Goal: Check status

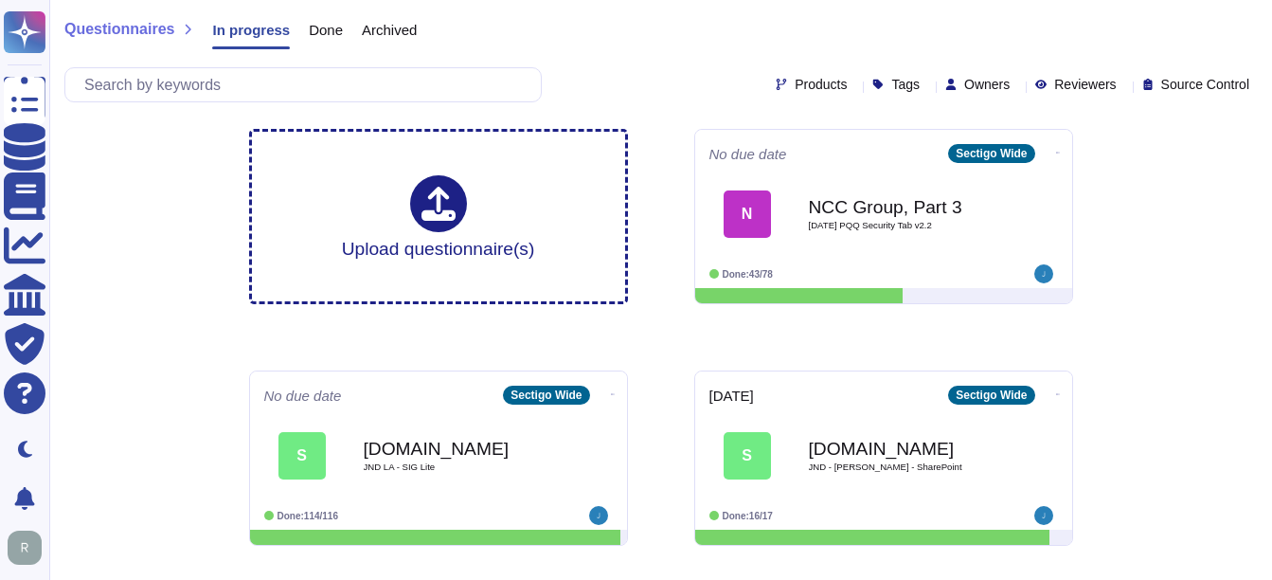
click at [312, 27] on span "Done" at bounding box center [326, 30] width 34 height 14
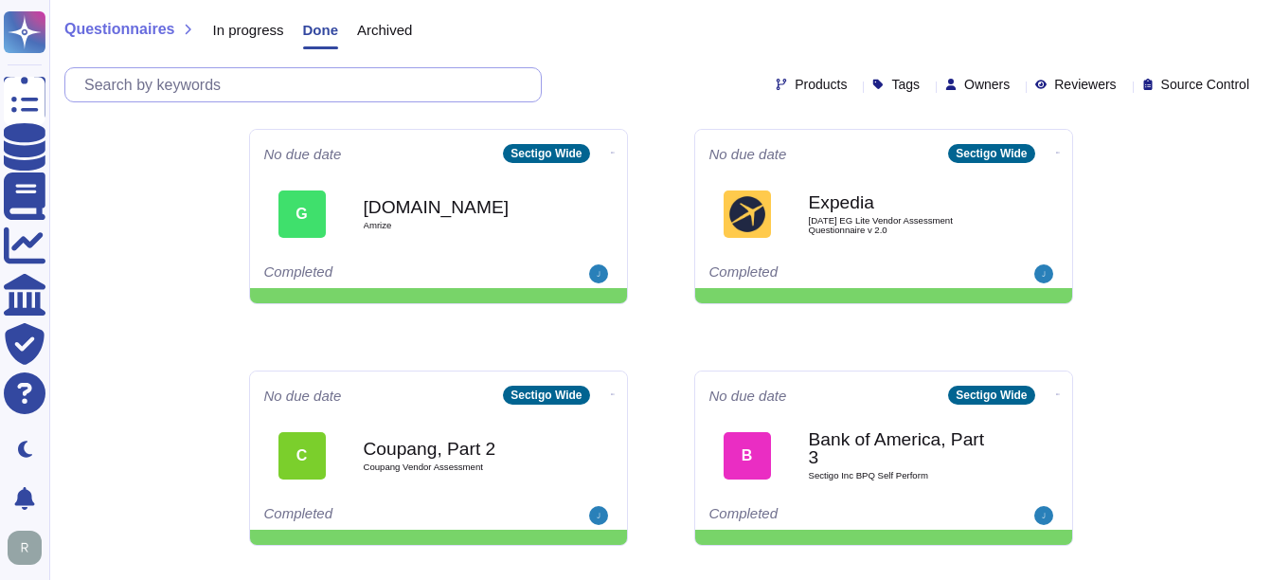
click at [310, 82] on input "text" at bounding box center [308, 84] width 466 height 33
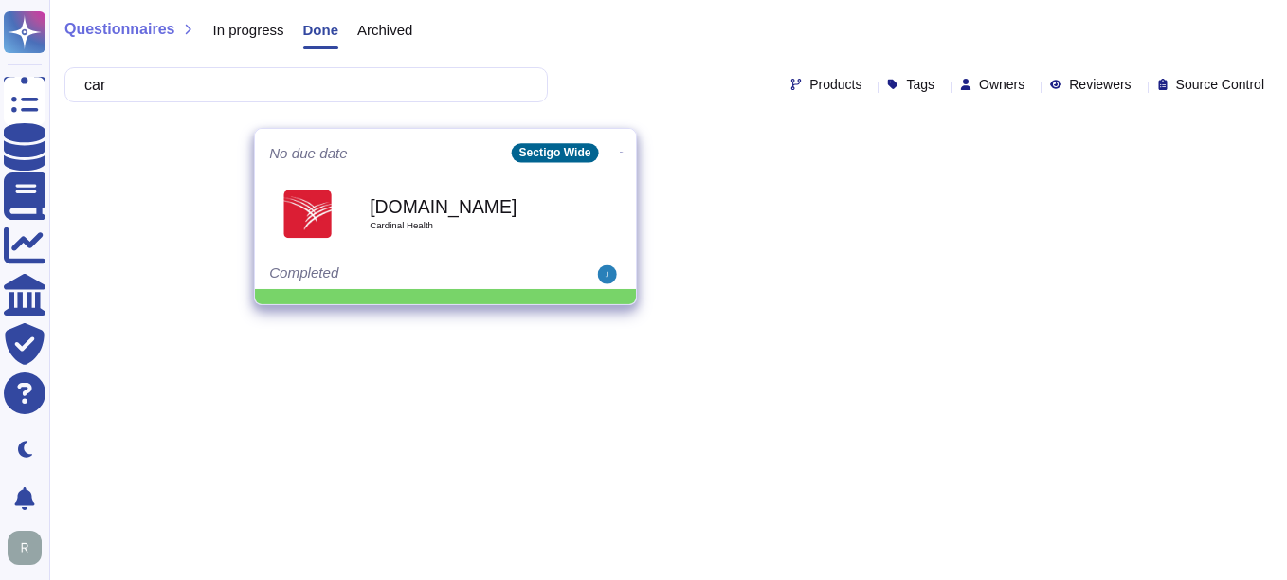
type input "car"
click at [413, 225] on span "Cardinal Health" at bounding box center [464, 225] width 191 height 9
